Goal: Transaction & Acquisition: Book appointment/travel/reservation

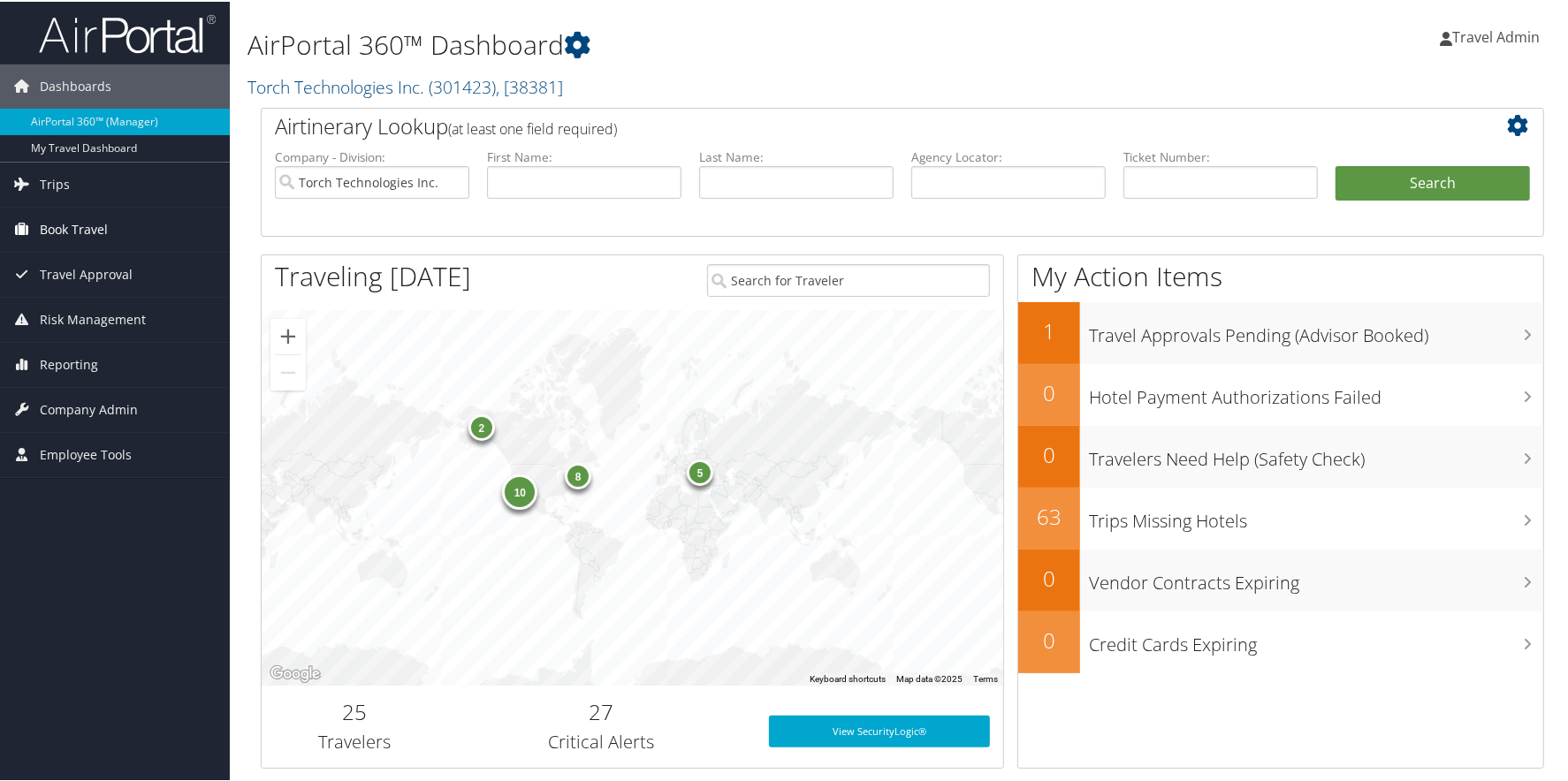
click at [102, 214] on span "Book Travel" at bounding box center [74, 228] width 68 height 44
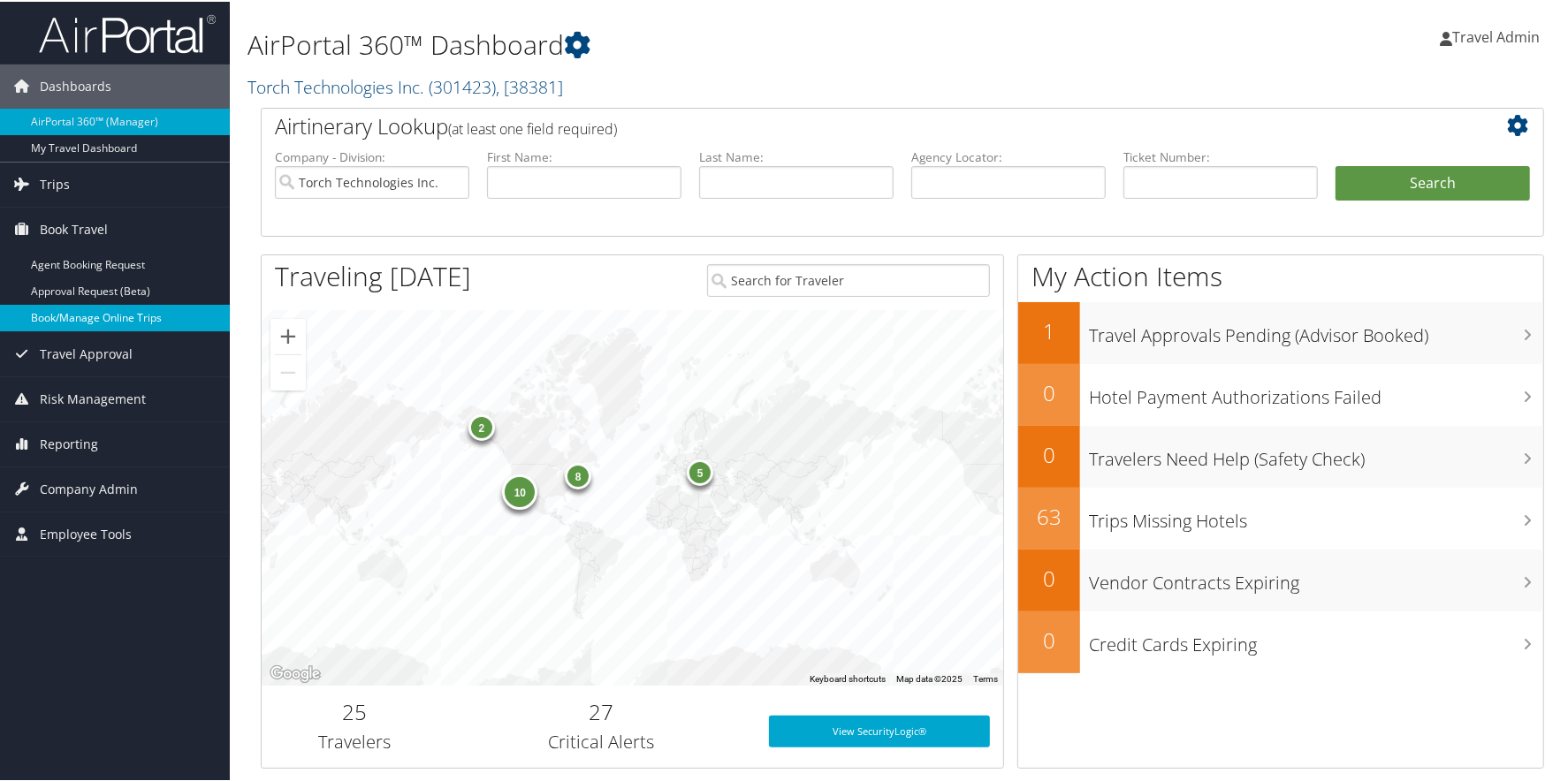
click at [97, 304] on link "Book/Manage Online Trips" at bounding box center [115, 316] width 230 height 27
